Goal: Check status

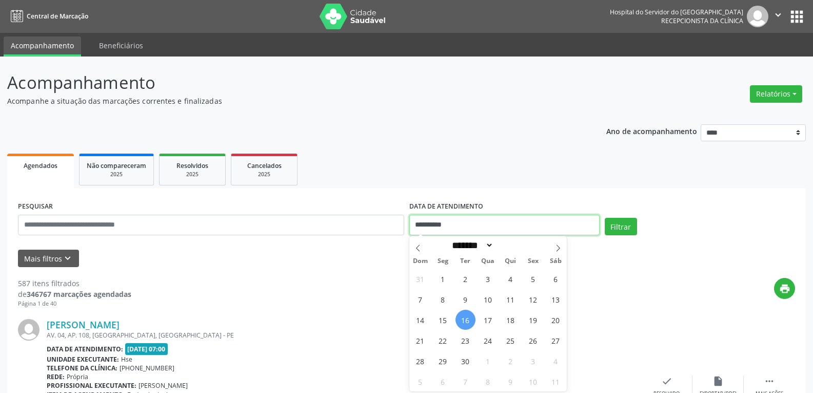
drag, startPoint x: 481, startPoint y: 224, endPoint x: 384, endPoint y: 229, distance: 97.1
click at [384, 229] on div "**********" at bounding box center [406, 221] width 783 height 44
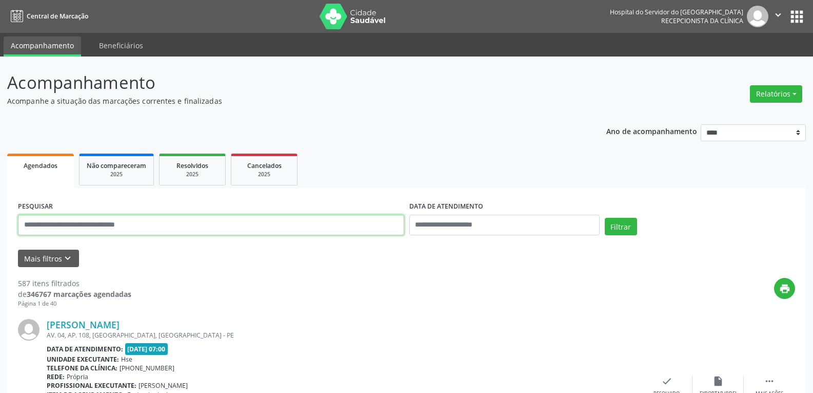
click at [325, 225] on input "text" at bounding box center [211, 225] width 386 height 21
type input "**********"
click at [605, 218] on button "Filtrar" at bounding box center [621, 226] width 32 height 17
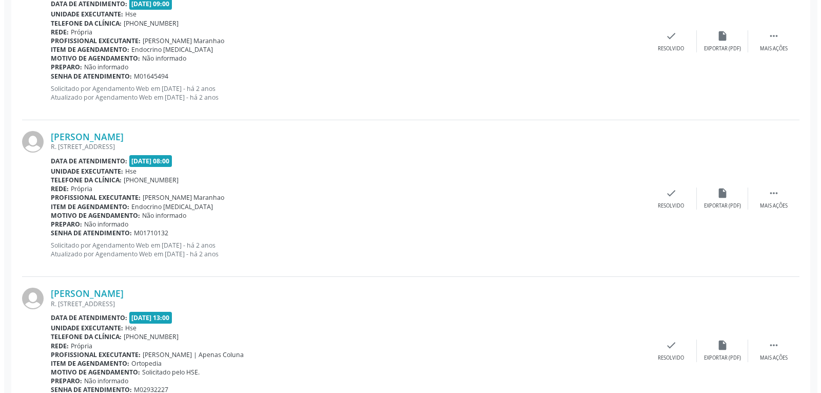
scroll to position [2118, 0]
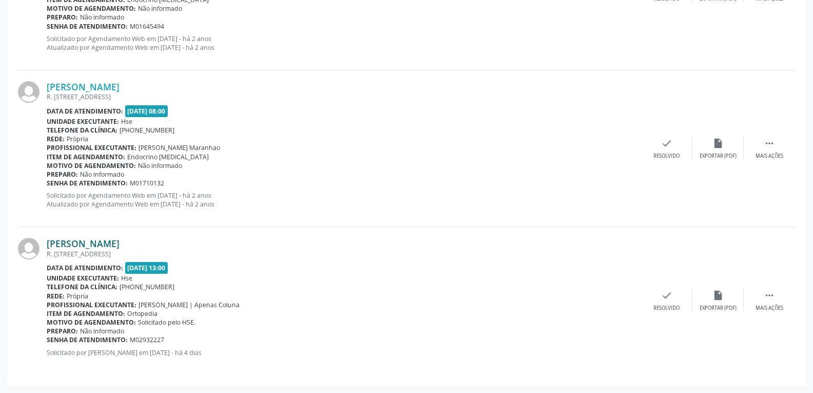
click at [82, 242] on link "[PERSON_NAME]" at bounding box center [83, 243] width 73 height 11
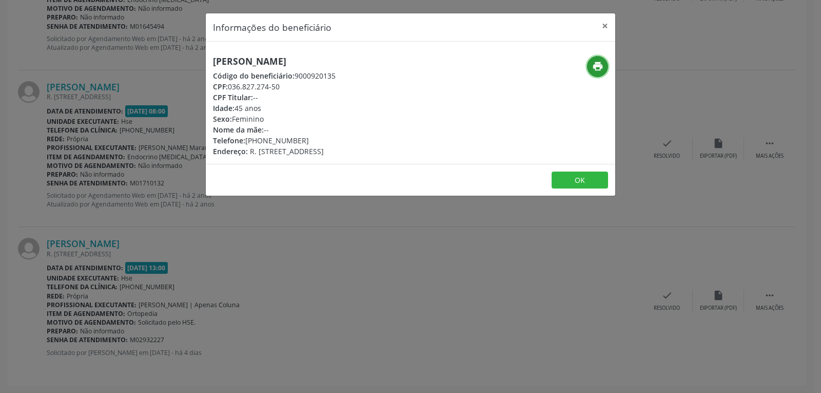
click at [599, 69] on icon "print" at bounding box center [597, 66] width 11 height 11
drag, startPoint x: 229, startPoint y: 86, endPoint x: 293, endPoint y: 86, distance: 64.1
click at [293, 86] on div "CPF: 036.827.274-50" at bounding box center [274, 86] width 123 height 11
copy div "036.827.274-50"
drag, startPoint x: 259, startPoint y: 141, endPoint x: 332, endPoint y: 139, distance: 72.4
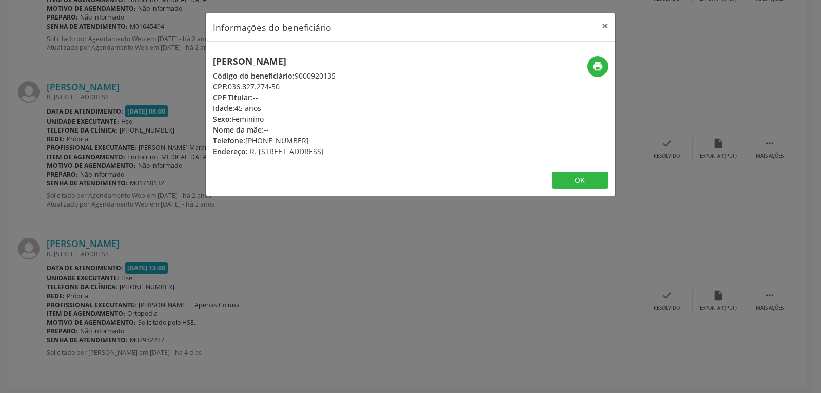
click at [332, 139] on div "Telefone: [PHONE_NUMBER]" at bounding box center [274, 140] width 123 height 11
copy div "98321-2170"
